Goal: Task Accomplishment & Management: Manage account settings

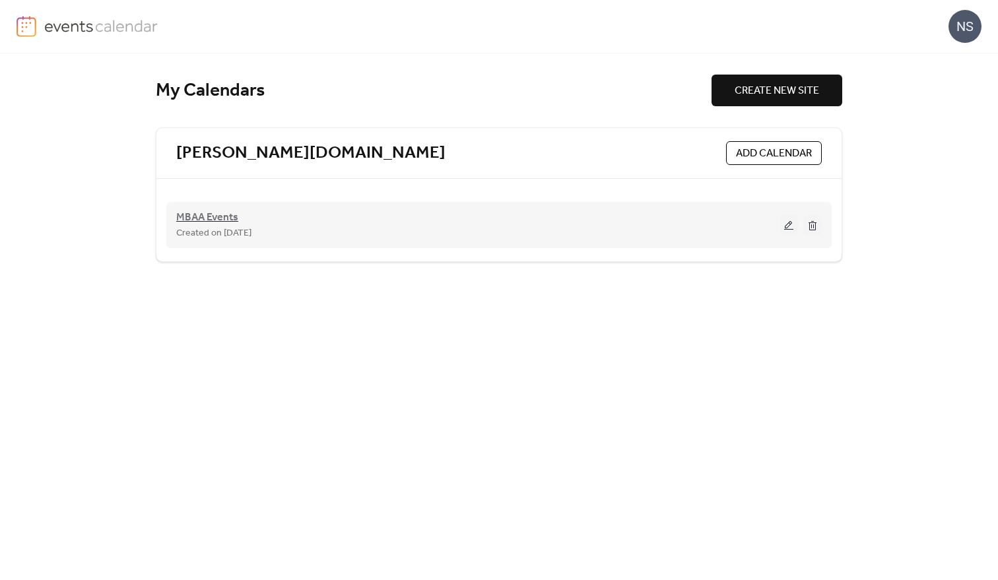
click at [193, 210] on span "MBAA Events" at bounding box center [207, 218] width 62 height 16
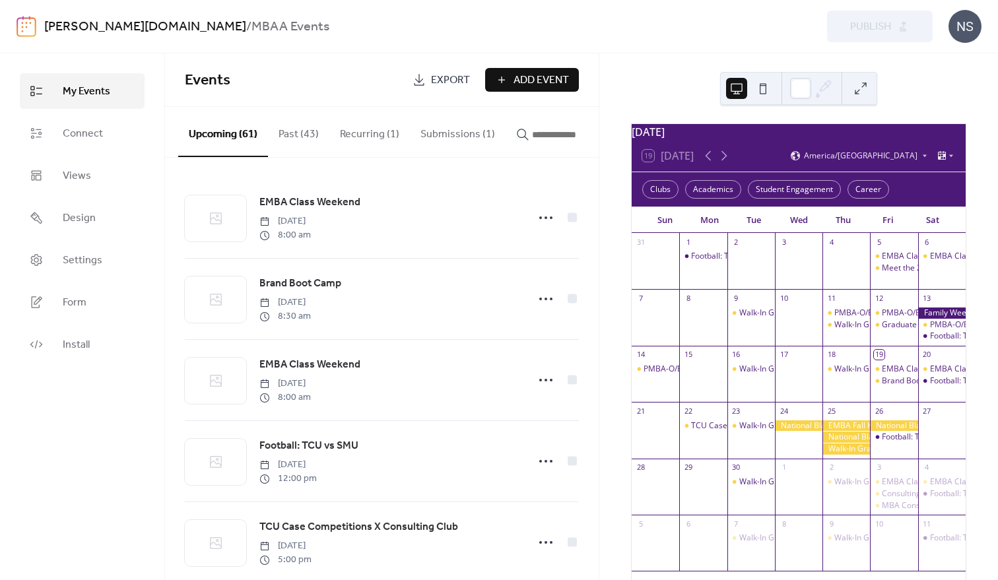
click at [438, 131] on button "Submissions (1)" at bounding box center [458, 131] width 96 height 49
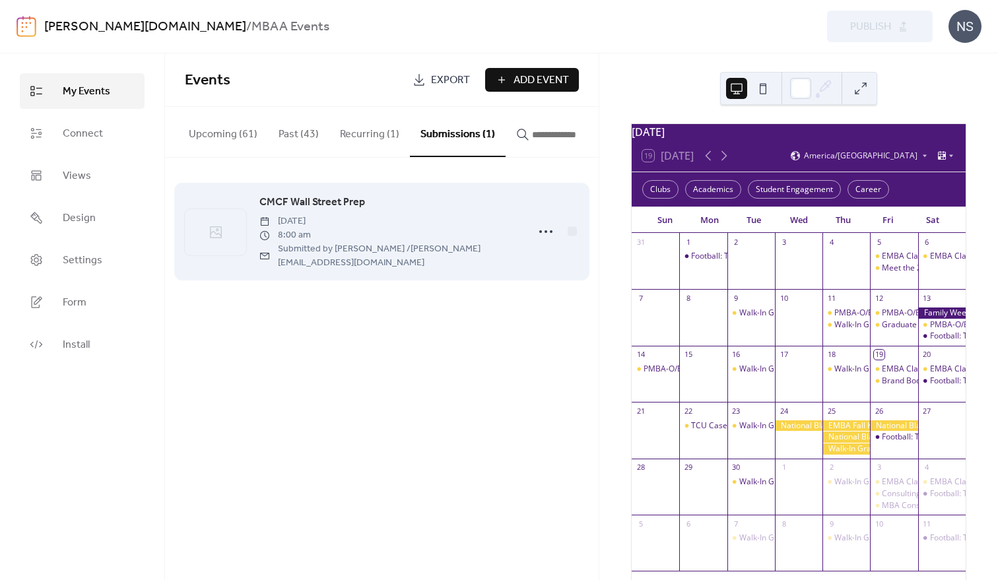
click at [315, 203] on span "CMCF Wall Street Prep" at bounding box center [312, 203] width 106 height 16
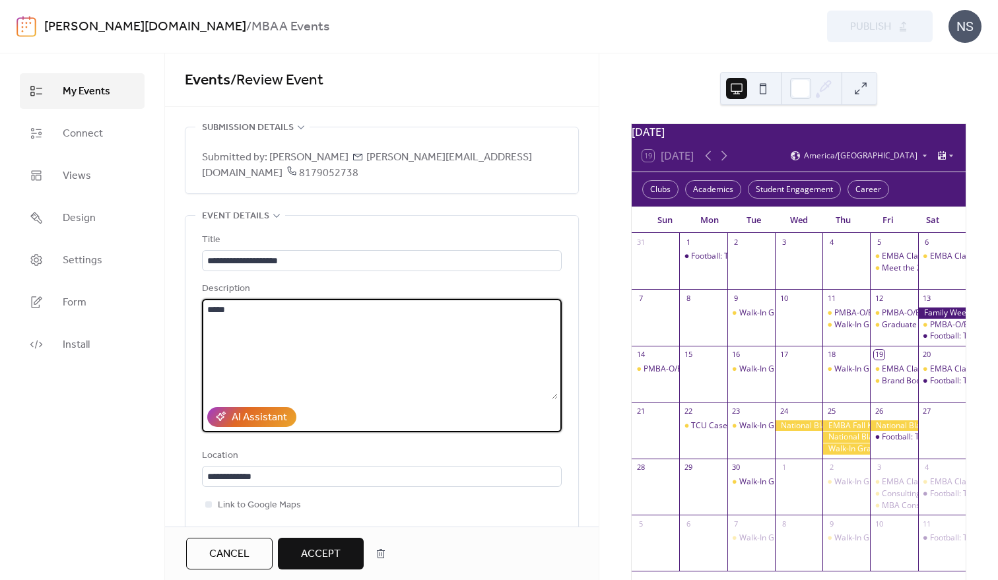
drag, startPoint x: 244, startPoint y: 296, endPoint x: 184, endPoint y: 292, distance: 60.9
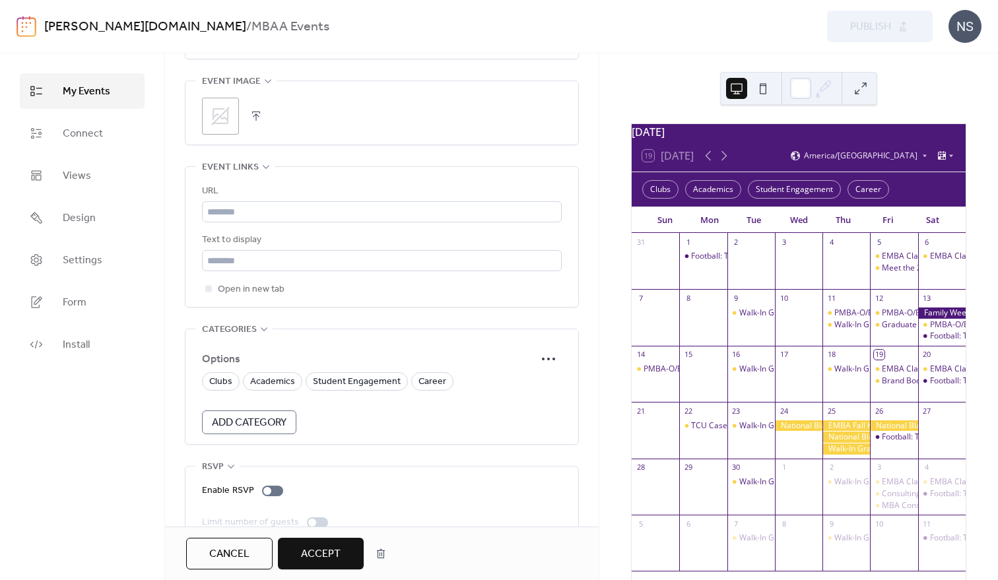
scroll to position [772, 0]
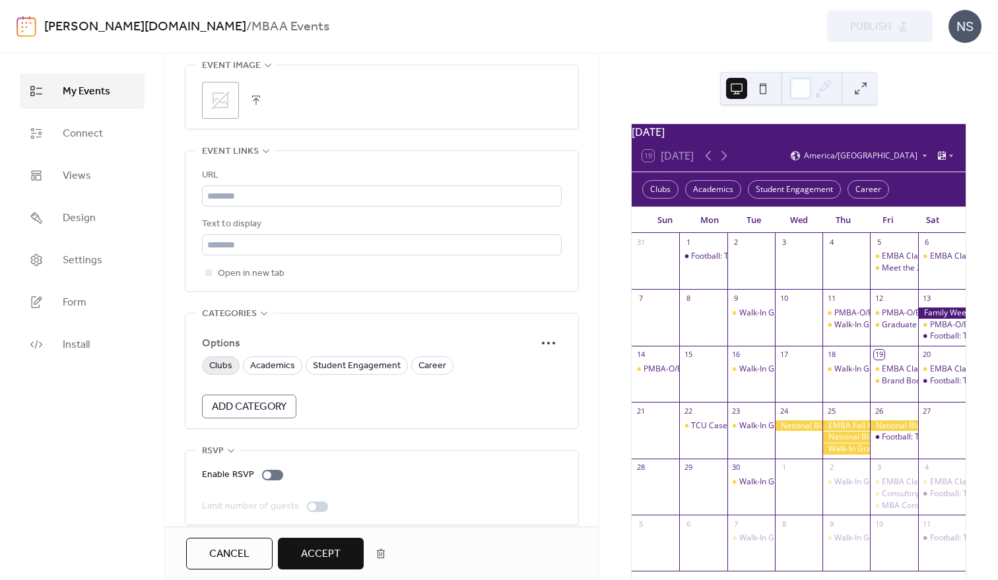
click at [221, 358] on span "Clubs" at bounding box center [220, 366] width 23 height 16
click at [311, 553] on span "Accept" at bounding box center [321, 555] width 40 height 16
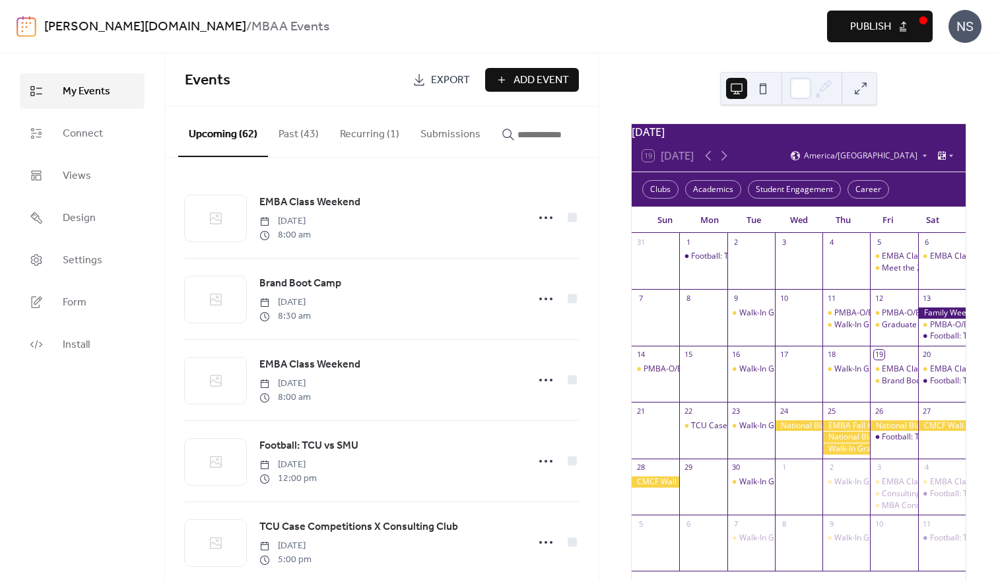
click at [874, 24] on span "Publish" at bounding box center [870, 27] width 41 height 16
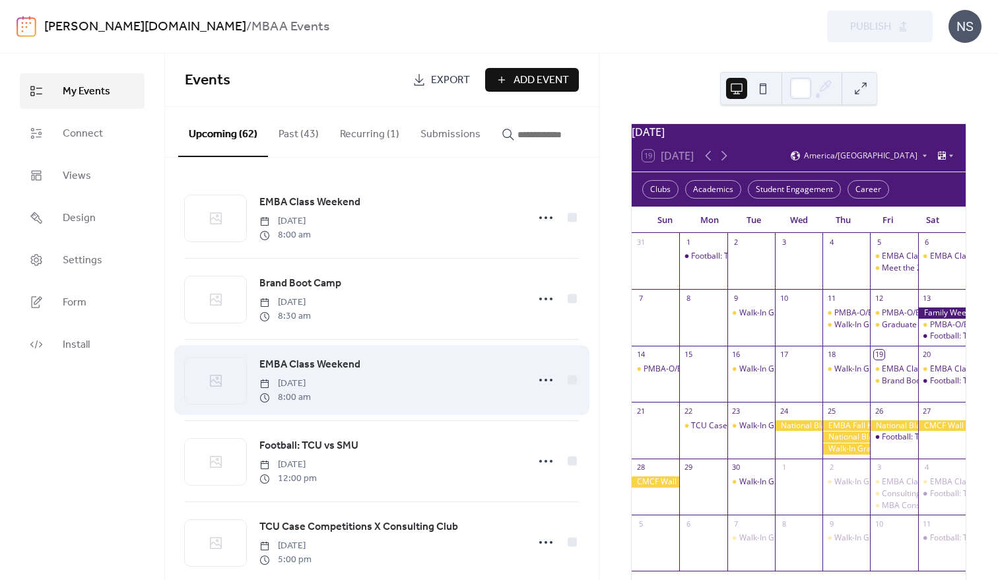
scroll to position [66, 0]
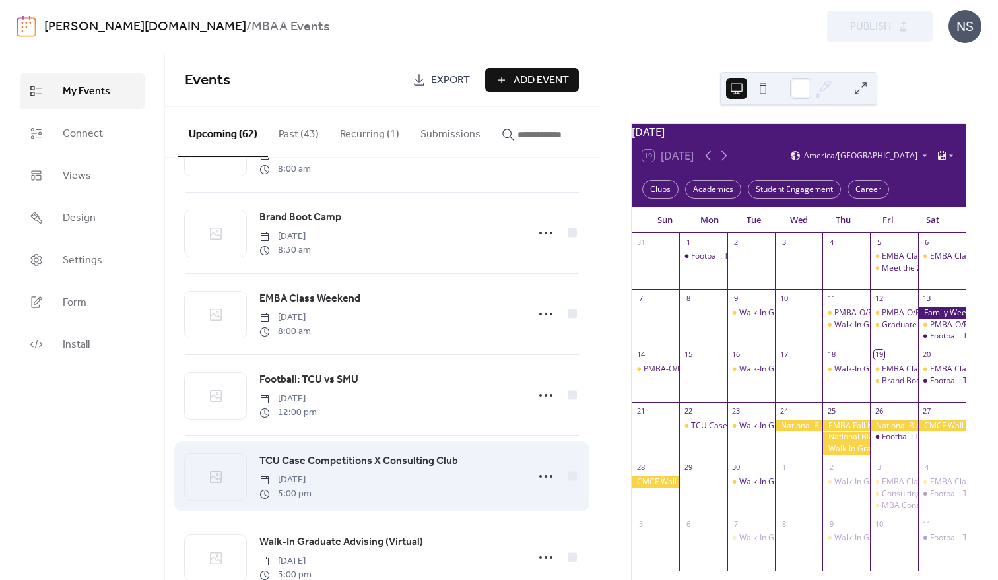
click at [414, 469] on span "TCU Case Competitions X Consulting Club" at bounding box center [358, 462] width 199 height 16
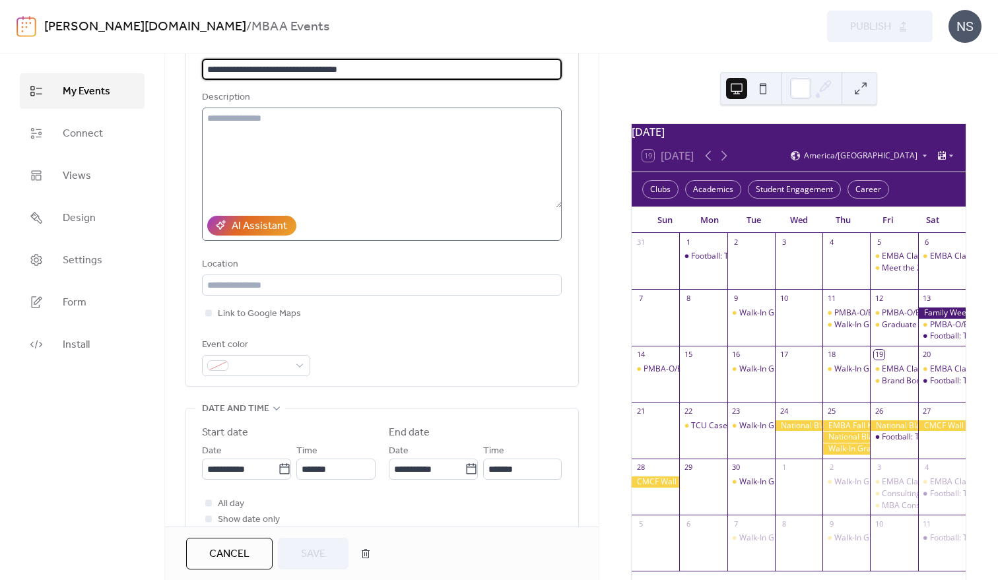
scroll to position [198, 0]
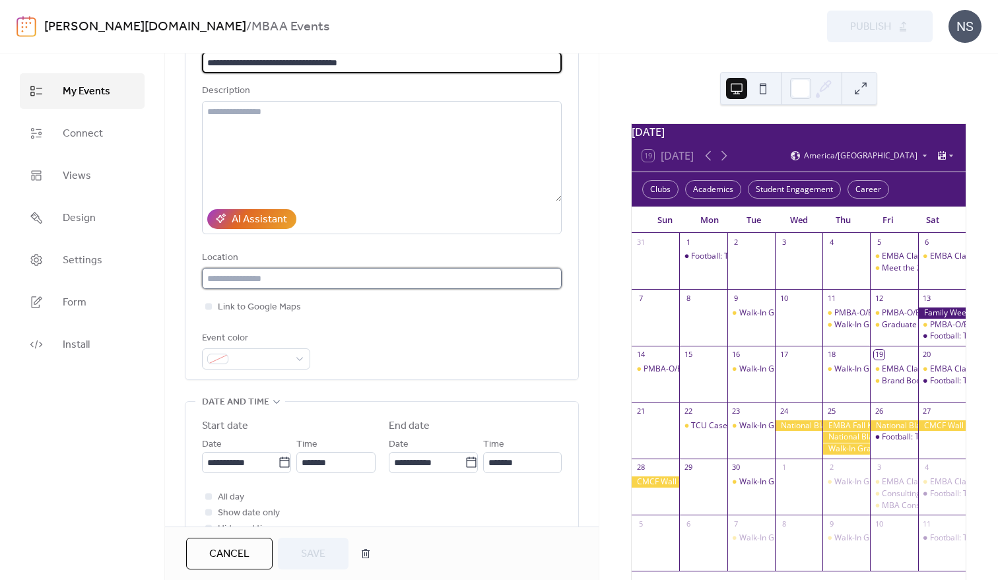
click at [285, 268] on input "text" at bounding box center [382, 278] width 360 height 21
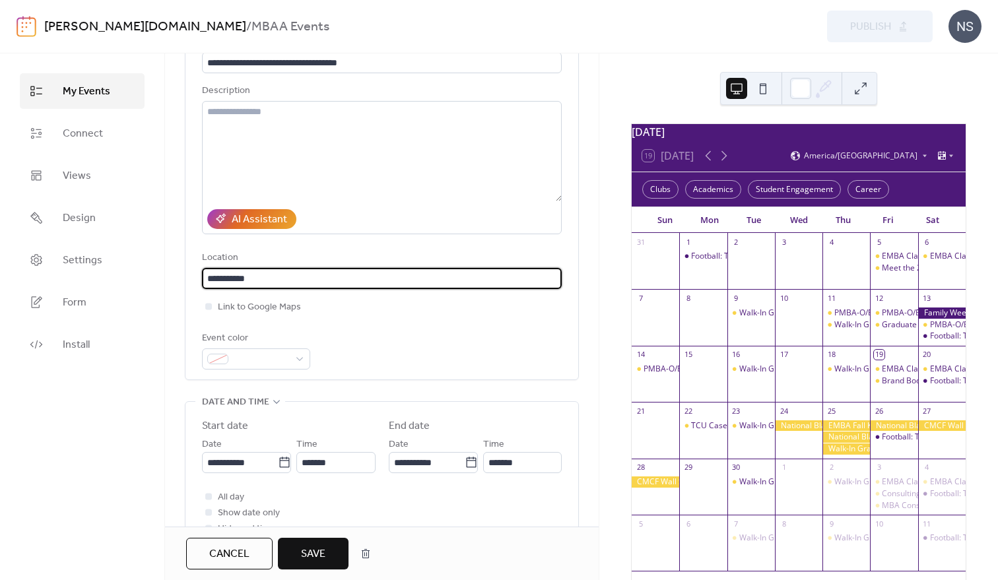
type input "**********"
click at [314, 551] on span "Save" at bounding box center [313, 555] width 24 height 16
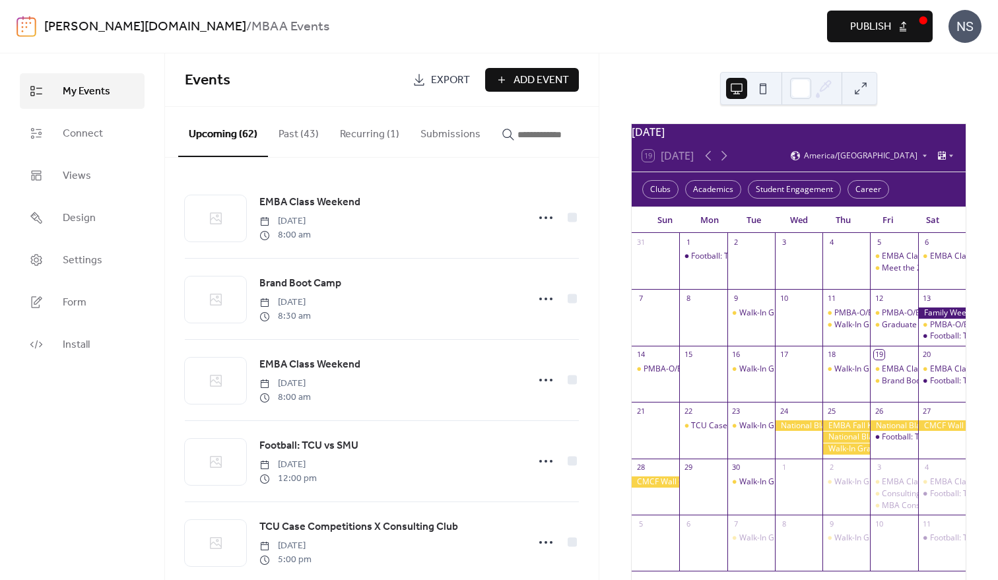
click at [891, 24] on span "Publish" at bounding box center [870, 27] width 41 height 16
click at [712, 431] on div "TCU Case Competitions X Consulting Club" at bounding box center [767, 426] width 153 height 11
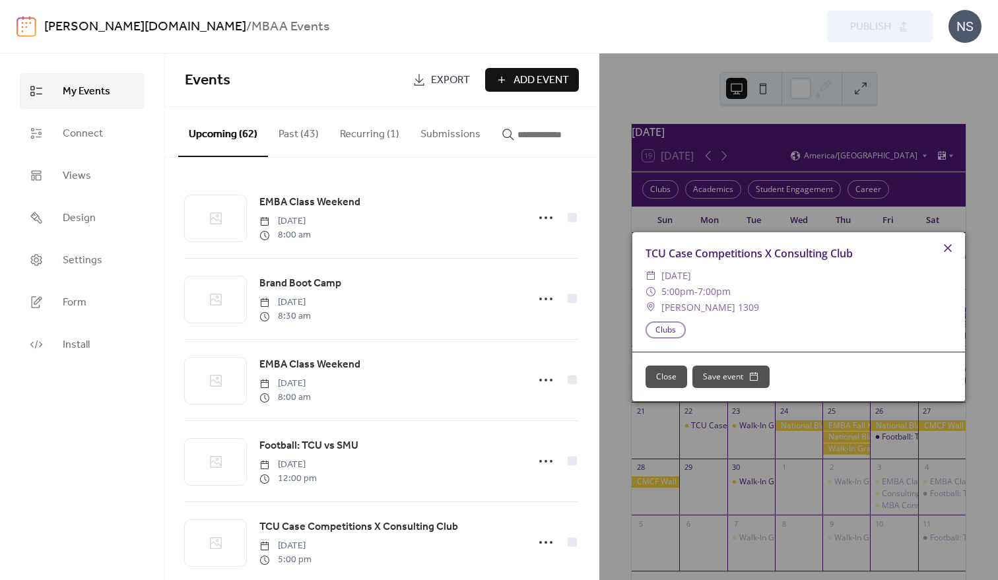
click at [945, 244] on icon at bounding box center [948, 248] width 16 height 16
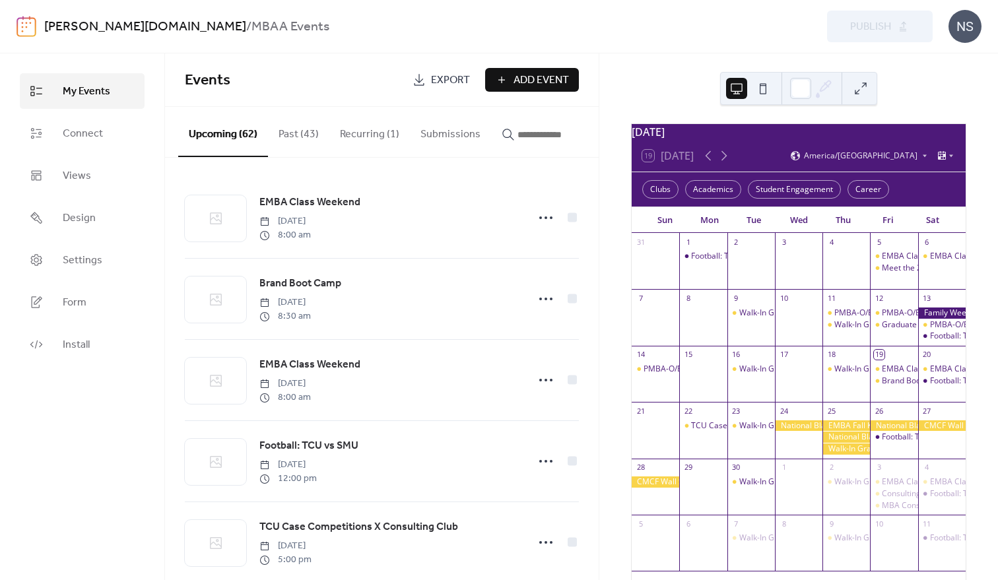
click at [663, 488] on div at bounding box center [656, 482] width 48 height 11
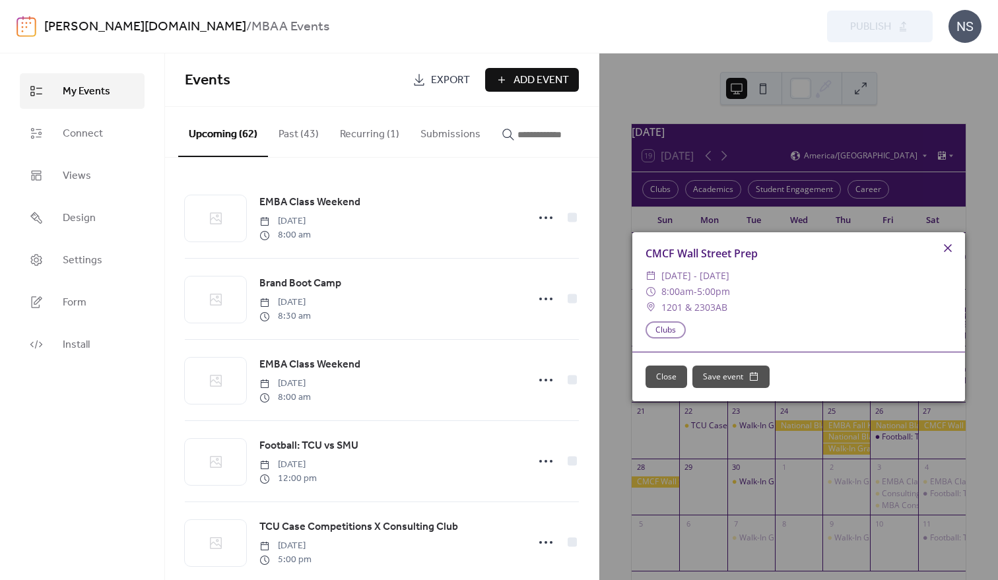
click at [951, 247] on icon at bounding box center [948, 248] width 16 height 16
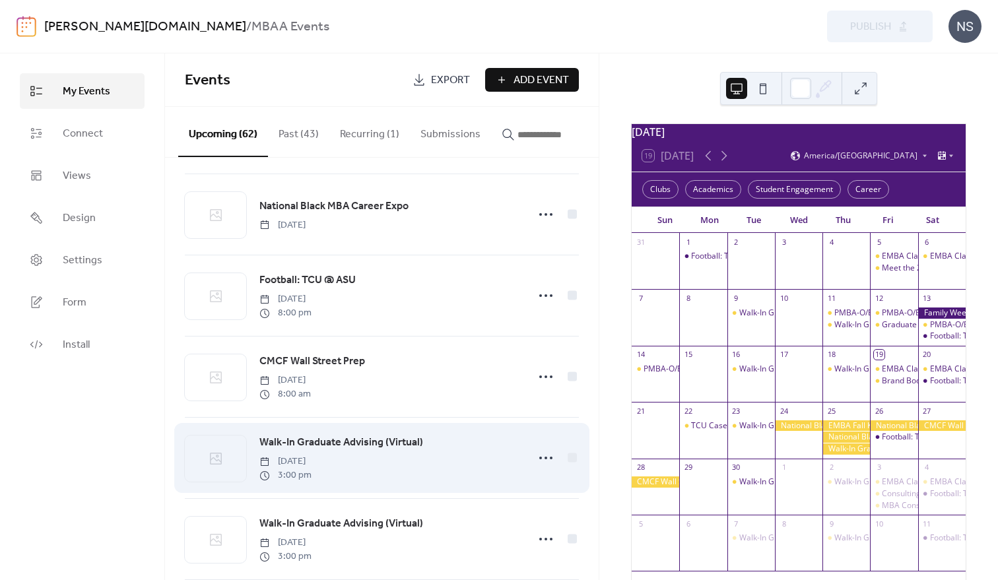
scroll to position [792, 0]
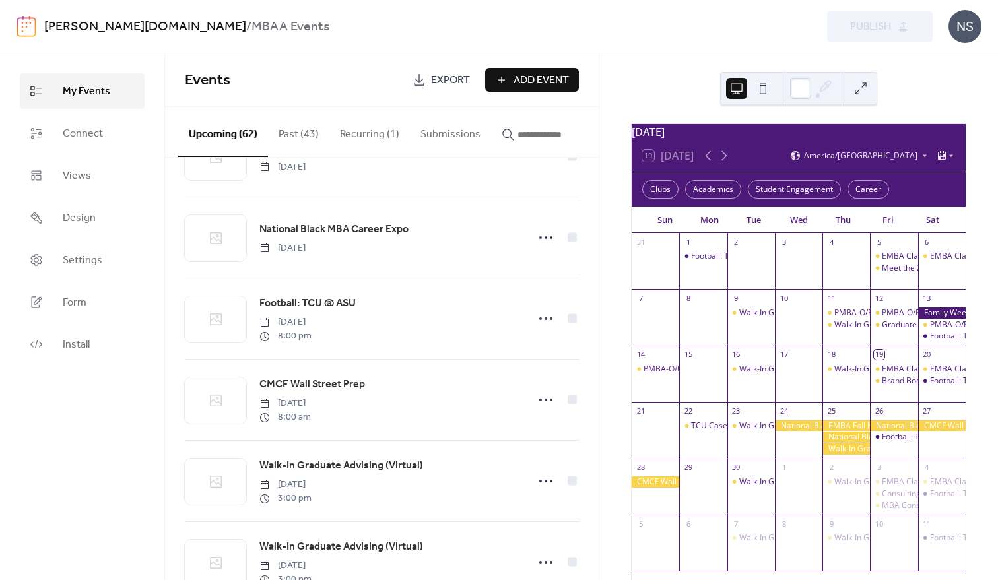
click at [672, 488] on div at bounding box center [656, 482] width 48 height 11
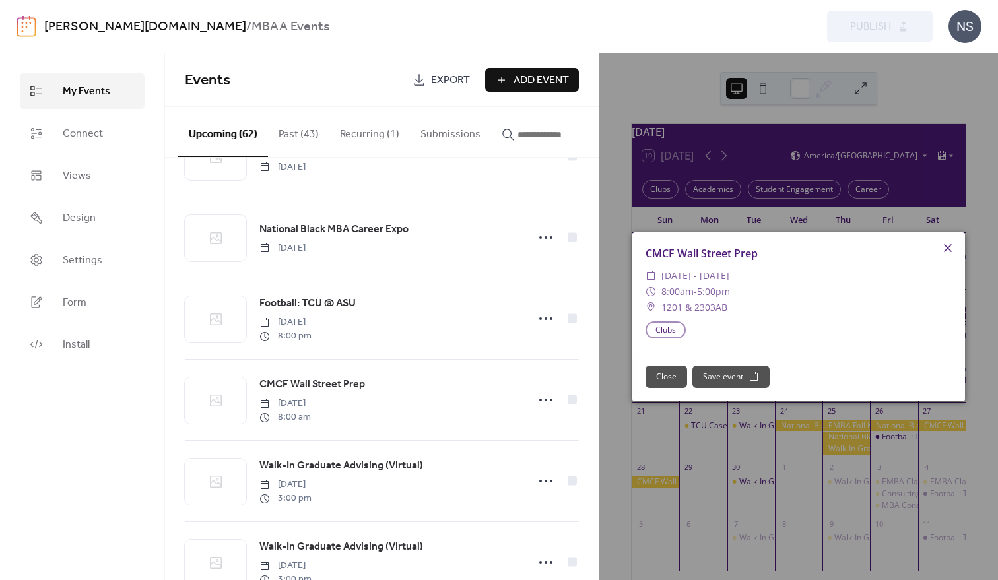
click at [949, 247] on icon at bounding box center [948, 248] width 8 height 8
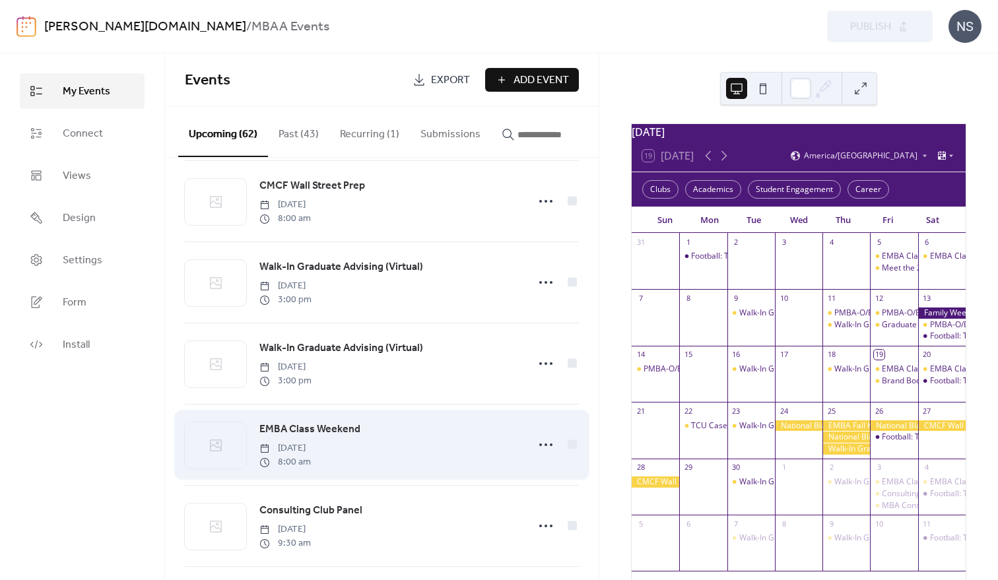
scroll to position [990, 0]
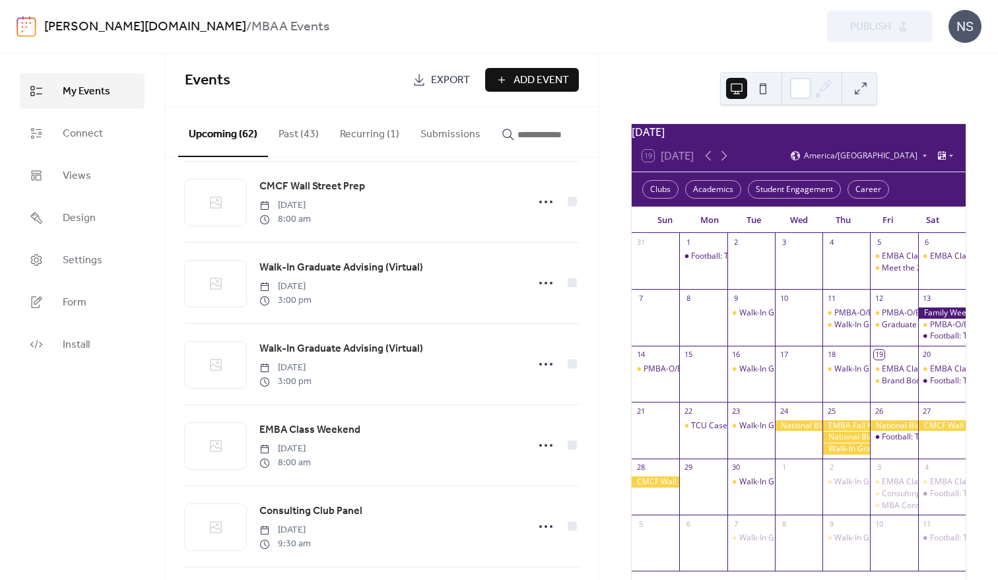
click at [669, 488] on div at bounding box center [656, 482] width 48 height 11
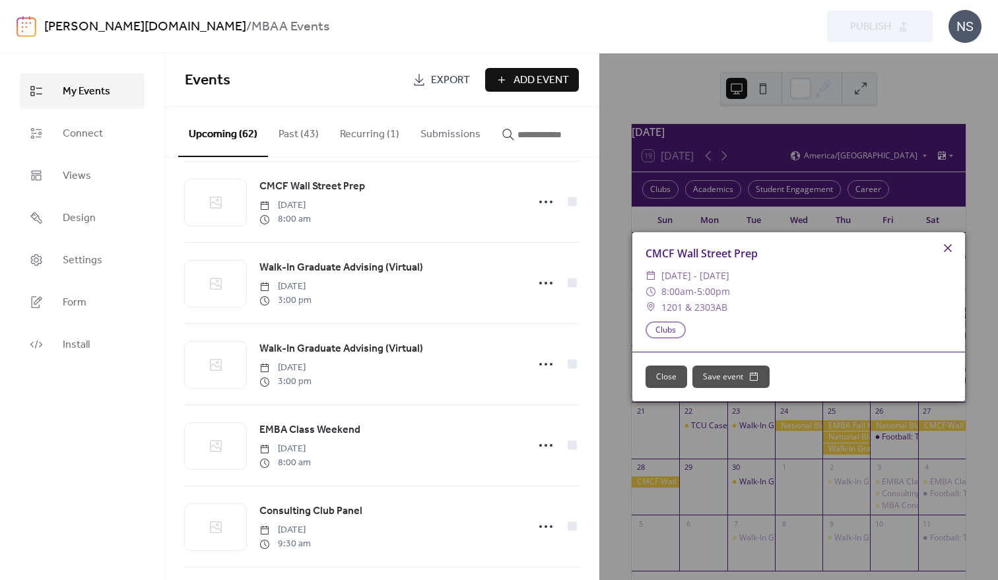
click at [949, 246] on icon at bounding box center [948, 248] width 8 height 8
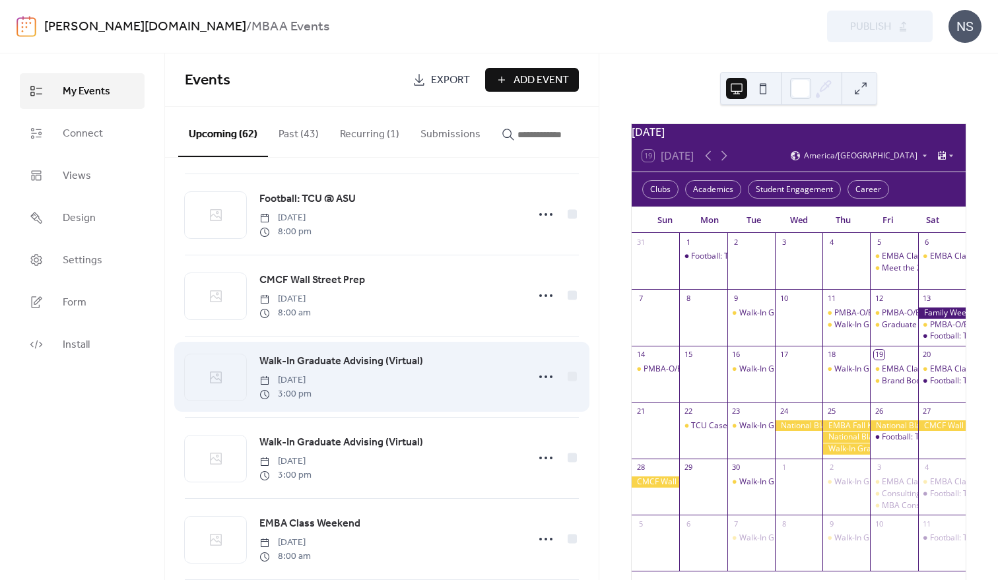
scroll to position [858, 0]
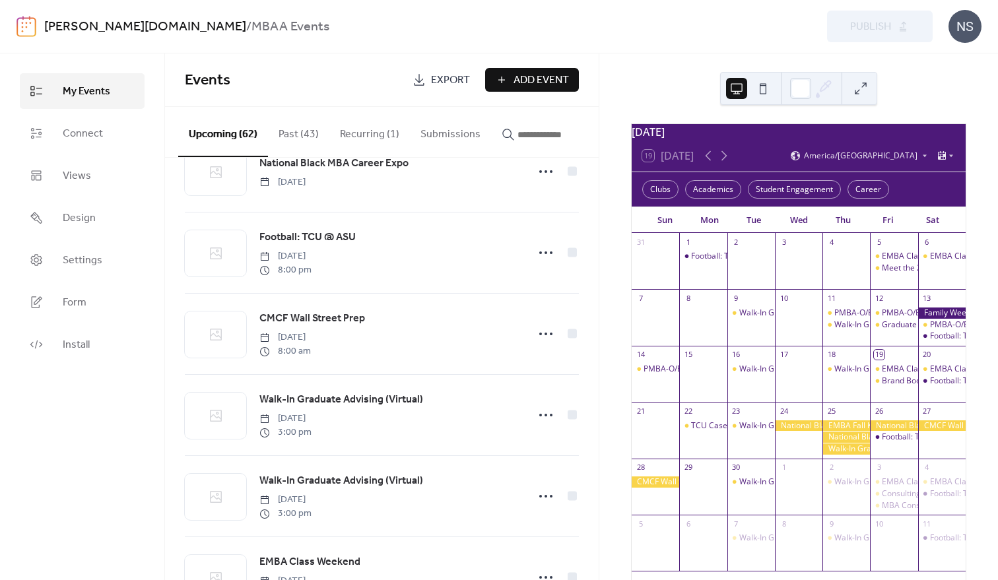
click at [446, 131] on button "Submissions" at bounding box center [450, 131] width 81 height 49
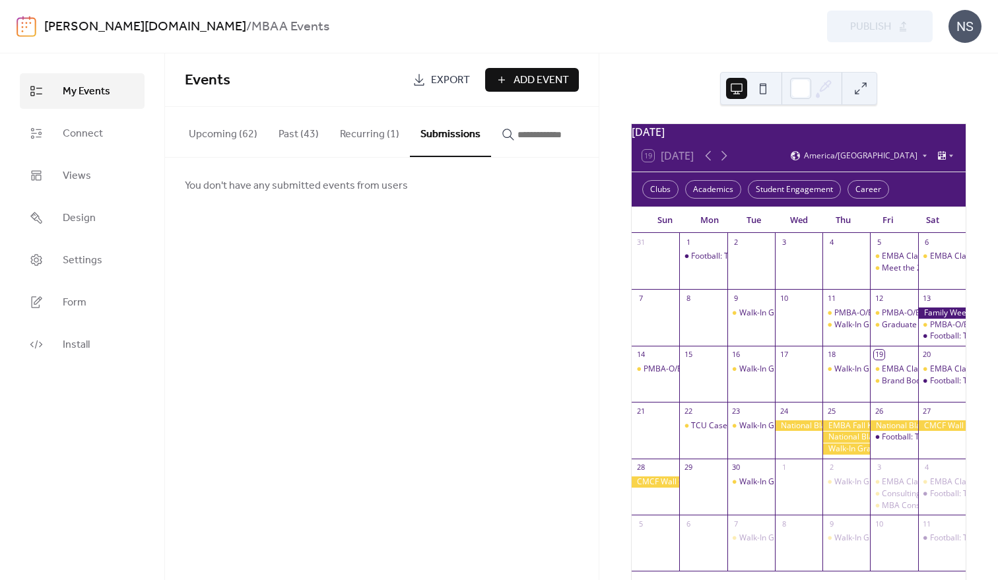
click at [223, 131] on button "Upcoming (62)" at bounding box center [223, 131] width 90 height 49
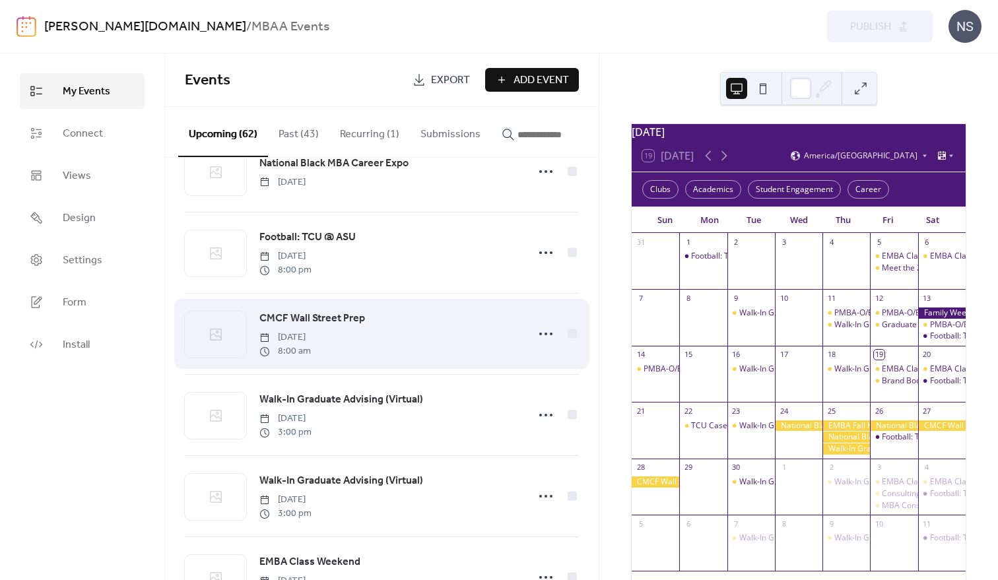
click at [314, 325] on span "CMCF Wall Street Prep" at bounding box center [312, 319] width 106 height 16
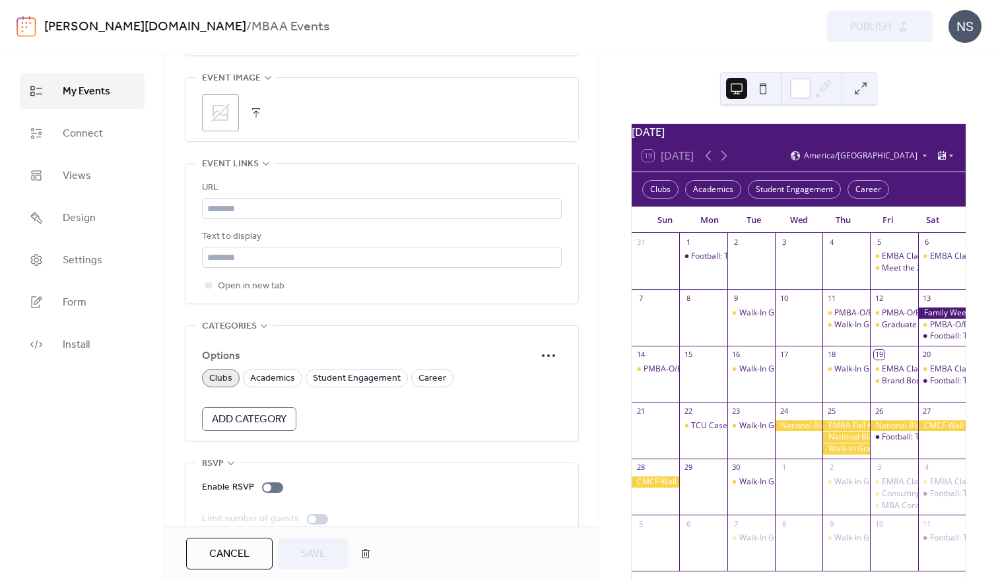
scroll to position [772, 0]
